Goal: Transaction & Acquisition: Book appointment/travel/reservation

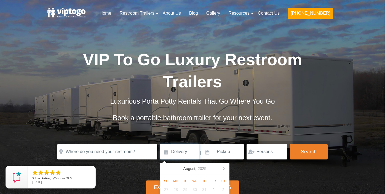
click at [193, 150] on input at bounding box center [179, 151] width 39 height 15
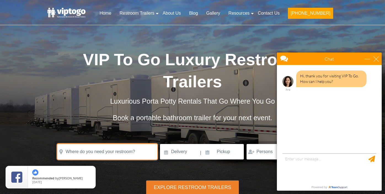
click at [125, 151] on input "text" at bounding box center [107, 151] width 100 height 15
type input "bk backyard"
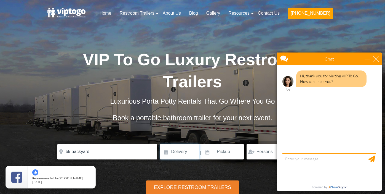
click button "autobtn" at bounding box center [0, 0] width 0 height 0
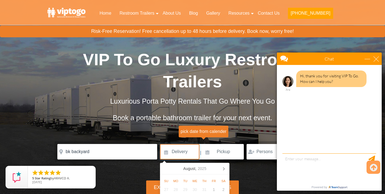
scroll to position [36, 0]
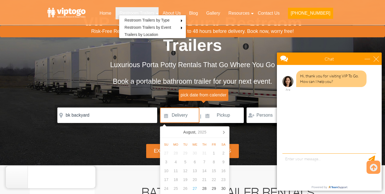
click at [159, 13] on link "Restroom Trailers" at bounding box center [137, 13] width 43 height 12
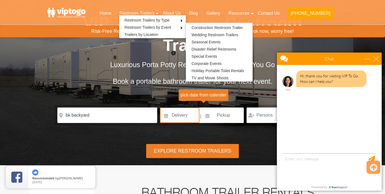
click at [186, 28] on li "Restroom Trailers by Event Construction Restroom Trailer Wedding Restroom Trail…" at bounding box center [152, 27] width 67 height 7
click at [177, 27] on link "Restroom Trailers by Event" at bounding box center [148, 27] width 58 height 7
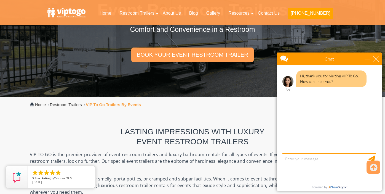
scroll to position [167, 0]
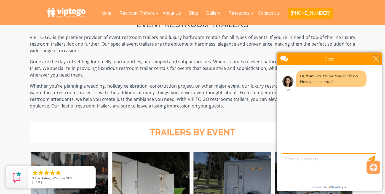
click at [377, 59] on div "close" at bounding box center [377, 59] width 6 height 6
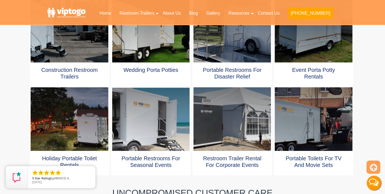
scroll to position [313, 0]
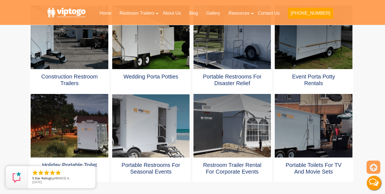
click at [318, 76] on link "Event porta potty rentals" at bounding box center [313, 79] width 43 height 13
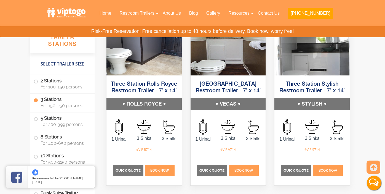
scroll to position [819, 0]
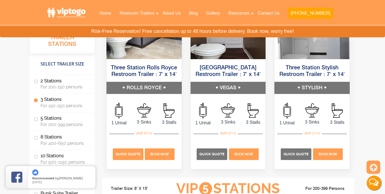
click at [129, 156] on span "Quick Quote" at bounding box center [128, 154] width 25 height 4
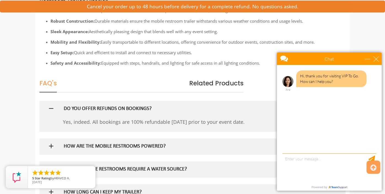
scroll to position [529, 0]
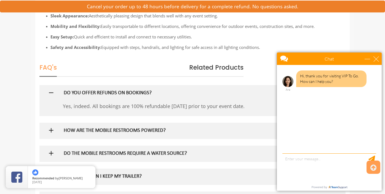
drag, startPoint x: 385, startPoint y: 37, endPoint x: 110, endPoint y: 43, distance: 274.7
click at [140, 128] on h5 "HOW ARE THE MOBILE RESTROOMS POWERED?" at bounding box center [184, 131] width 240 height 6
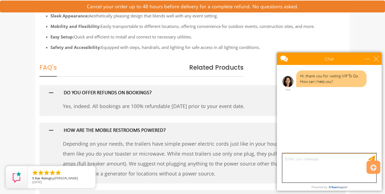
click at [297, 163] on textarea "type your message" at bounding box center [330, 167] width 94 height 29
type textarea "hello"
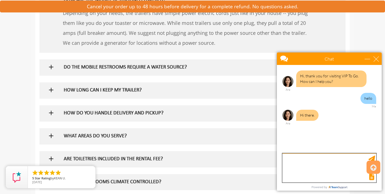
scroll to position [0, 0]
type textarea "can you give me a quote for your trailer bathroom for an event"
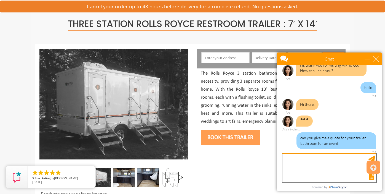
scroll to position [28, 0]
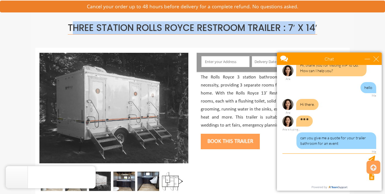
drag, startPoint x: 68, startPoint y: 27, endPoint x: 316, endPoint y: 27, distance: 247.9
click at [316, 27] on span "Three Station Rolls Royce Restroom Trailer : 7′ x 14′" at bounding box center [193, 27] width 250 height 13
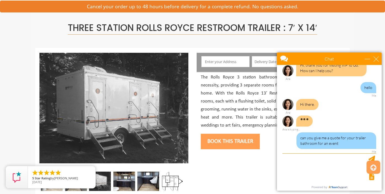
click at [68, 28] on span "Three Station Rolls Royce Restroom Trailer : 7′ x 14′" at bounding box center [193, 27] width 250 height 13
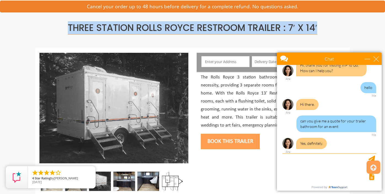
drag, startPoint x: 66, startPoint y: 25, endPoint x: 325, endPoint y: 26, distance: 258.9
click at [325, 26] on h1 "Three Station Rolls Royce Restroom Trailer : 7′ x 14′" at bounding box center [192, 28] width 306 height 10
copy span "Three Station Rolls Royce Restroom Trailer : 7′ x 14′"
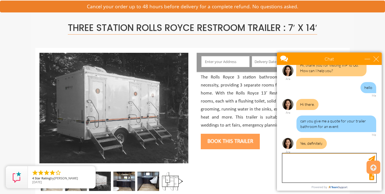
click at [297, 166] on textarea "type your message" at bounding box center [330, 167] width 94 height 29
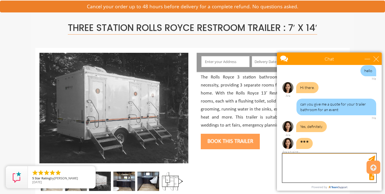
paste textarea "THREE STATION ROLLS ROYCE RESTROOM TRAILER : 7′ X 14′ Read more at: [URL][DOMAI…"
type textarea "THREE STATION ROLLS ROYCE RESTROOM TRAILER : 7′ X 14′ Read more at: [URL][DOMAI…"
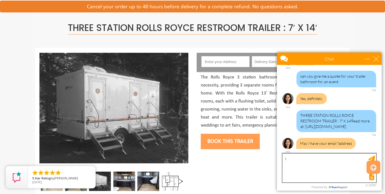
type textarea "I"
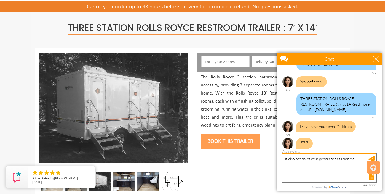
scroll to position [84, 0]
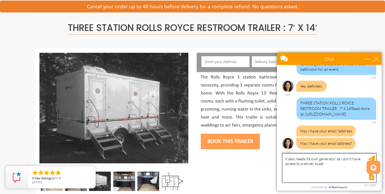
type textarea "it also needs its own generator as i don't have access to a power supply"
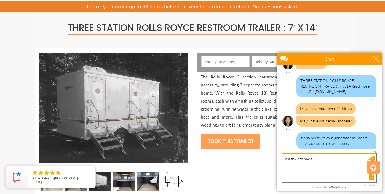
scroll to position [123, 0]
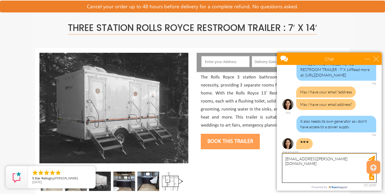
type textarea "[EMAIL_ADDRESS][PERSON_NAME][DOMAIN_NAME]"
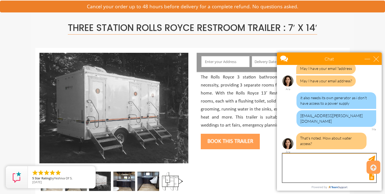
scroll to position [141, 0]
type textarea "I have water access"
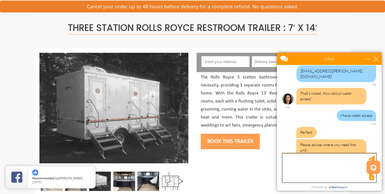
scroll to position [204, 0]
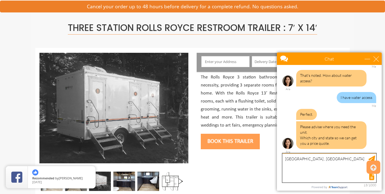
type textarea "[GEOGRAPHIC_DATA] , [GEOGRAPHIC_DATA]"
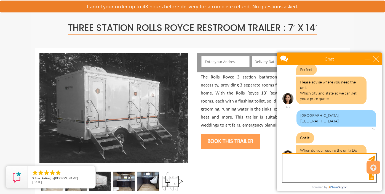
scroll to position [256, 0]
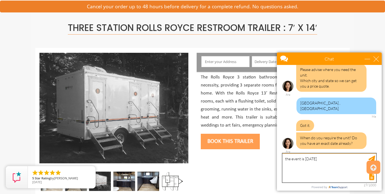
type textarea "the event is [DATE]"
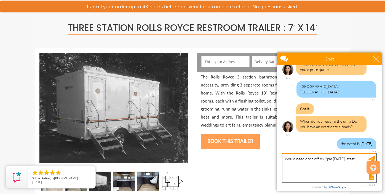
type textarea "would need drop off by 2pm [DATE] latest"
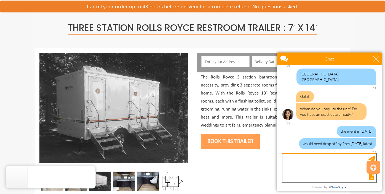
scroll to position [301, 0]
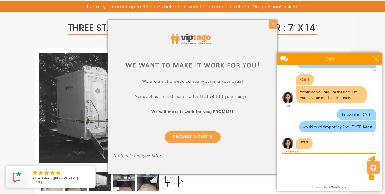
click at [274, 23] on div "X" at bounding box center [273, 24] width 9 height 9
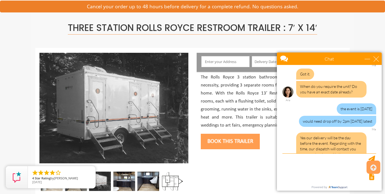
scroll to position [329, 0]
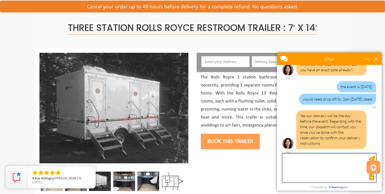
click at [319, 167] on textarea "type your message" at bounding box center [330, 167] width 94 height 29
type textarea "ok"
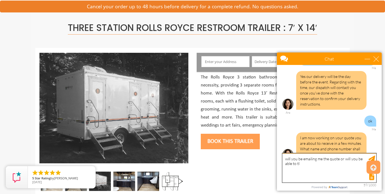
scroll to position [379, 0]
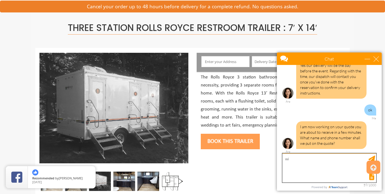
type textarea "w"
type textarea "[PERSON_NAME]"
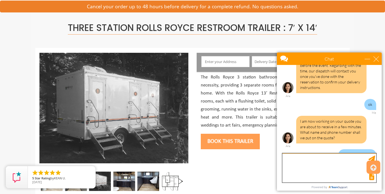
scroll to position [396, 0]
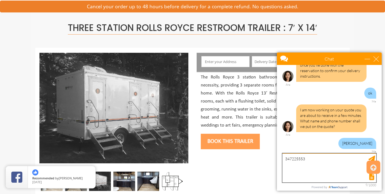
type textarea "3472255539"
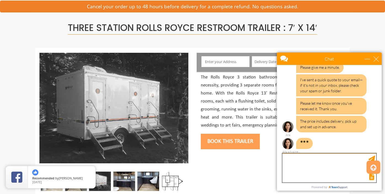
scroll to position [497, 0]
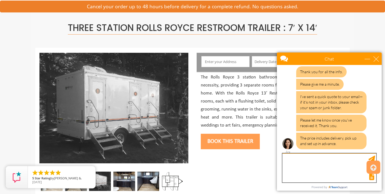
click at [335, 167] on textarea "type your message" at bounding box center [330, 167] width 94 height 29
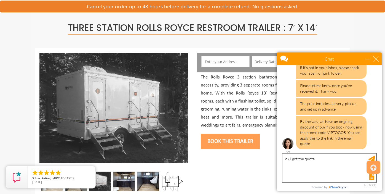
type textarea "ok I got the quote"
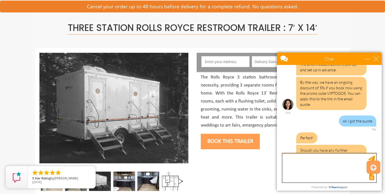
scroll to position [594, 0]
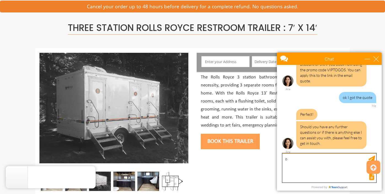
type textarea "ok"
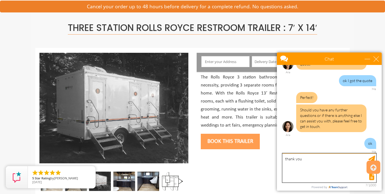
type textarea "thank you"
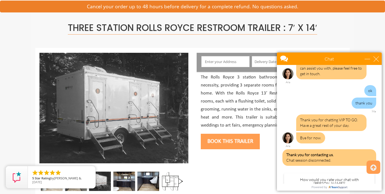
scroll to position [706, 0]
